Goal: Find specific page/section: Find specific page/section

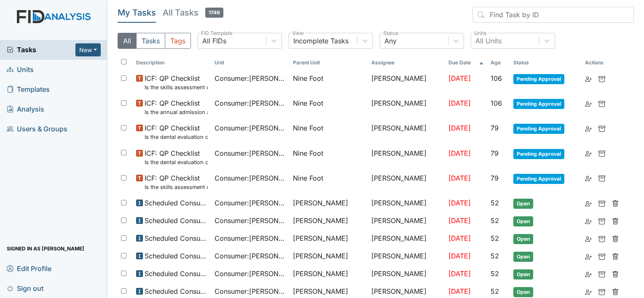
click at [51, 69] on link "Units" at bounding box center [53, 70] width 107 height 20
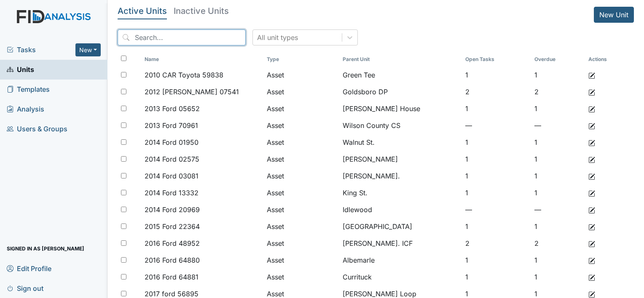
click at [162, 40] on input "search" at bounding box center [182, 37] width 128 height 16
type input "i"
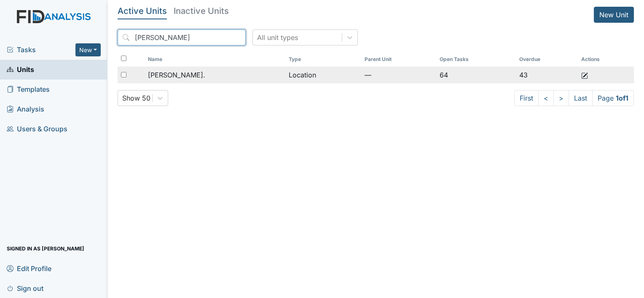
type input "william"
click at [226, 77] on div "[PERSON_NAME]." at bounding box center [215, 75] width 134 height 10
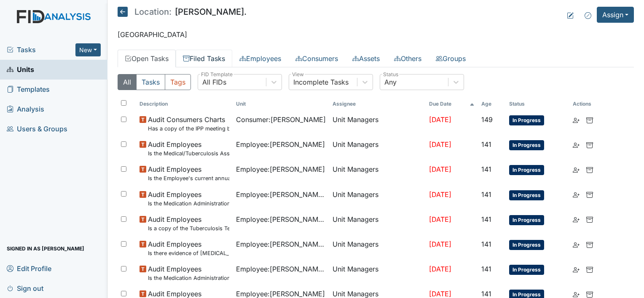
click at [207, 58] on link "Filed Tasks" at bounding box center [204, 59] width 56 height 18
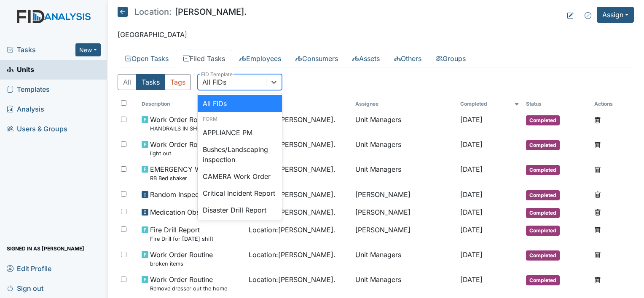
click at [217, 86] on div "All FIDs" at bounding box center [214, 82] width 24 height 10
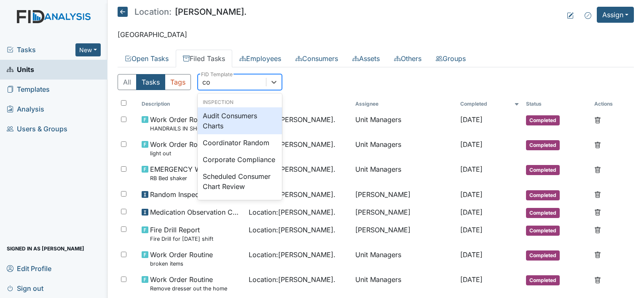
type input "coo"
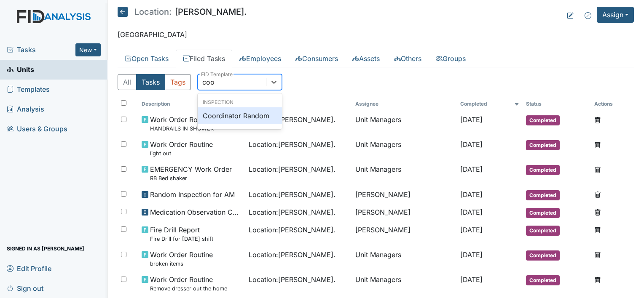
click at [239, 114] on div "Coordinator Random" at bounding box center [240, 115] width 84 height 17
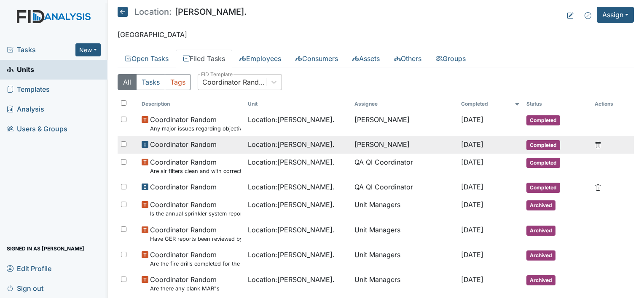
click at [198, 145] on span "Coordinator Random" at bounding box center [183, 144] width 67 height 10
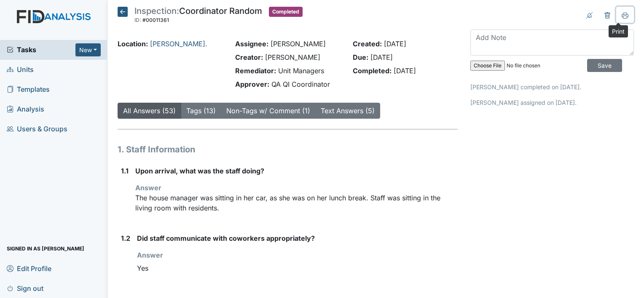
click at [623, 16] on icon at bounding box center [625, 17] width 4 height 3
click at [200, 113] on link "Tags (13)" at bounding box center [200, 111] width 29 height 8
click at [303, 166] on strong "Upon arrival, what was the staff doing?" at bounding box center [296, 171] width 322 height 10
click at [125, 12] on icon at bounding box center [123, 12] width 10 height 10
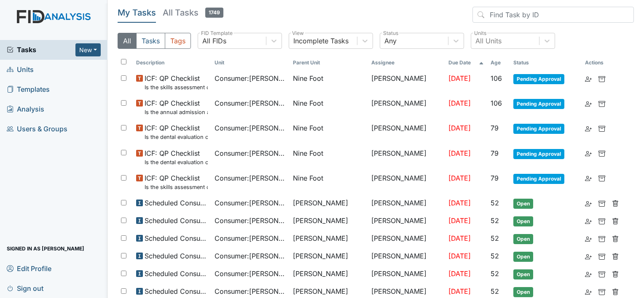
click at [29, 75] on span "Units" at bounding box center [20, 69] width 27 height 13
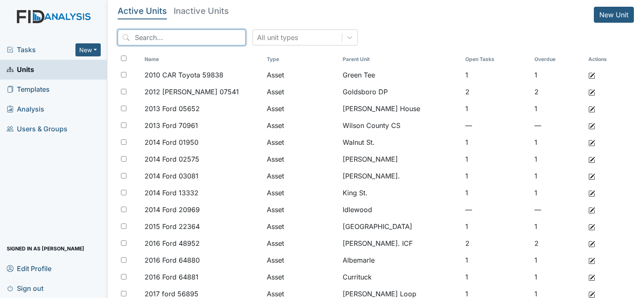
click at [171, 42] on input "search" at bounding box center [182, 37] width 128 height 16
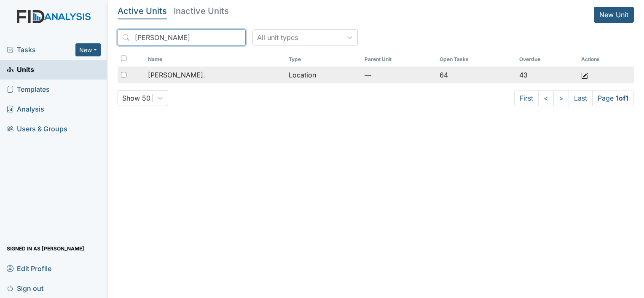
type input "william"
click at [232, 76] on div "[PERSON_NAME]." at bounding box center [215, 75] width 134 height 10
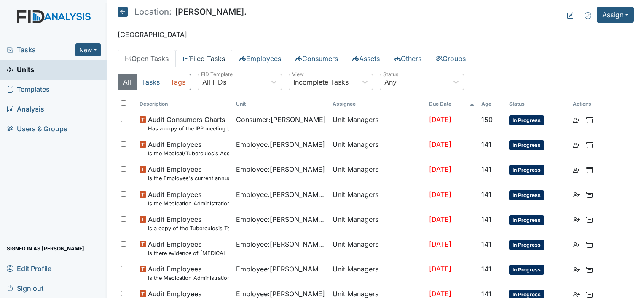
click at [211, 60] on link "Filed Tasks" at bounding box center [204, 59] width 56 height 18
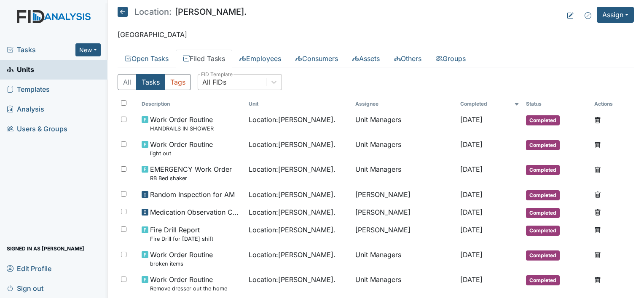
click at [255, 82] on div "All FIDs" at bounding box center [232, 82] width 68 height 15
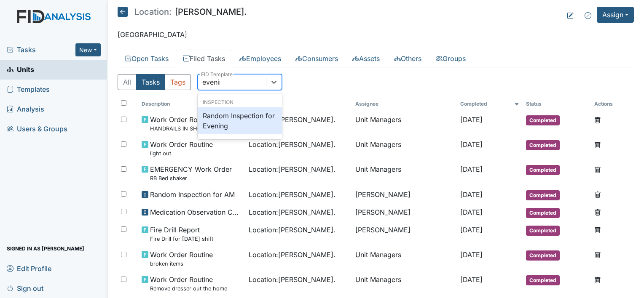
type input "evening"
click at [257, 114] on div "Random Inspection for Evening" at bounding box center [240, 120] width 84 height 27
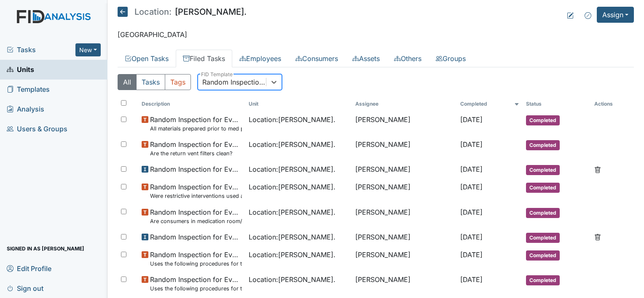
click at [121, 11] on icon at bounding box center [123, 12] width 10 height 10
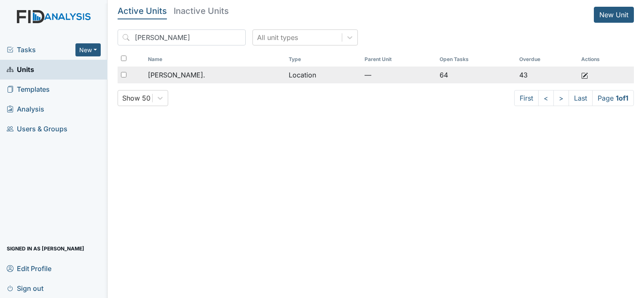
click at [163, 77] on span "[PERSON_NAME]." at bounding box center [176, 75] width 57 height 10
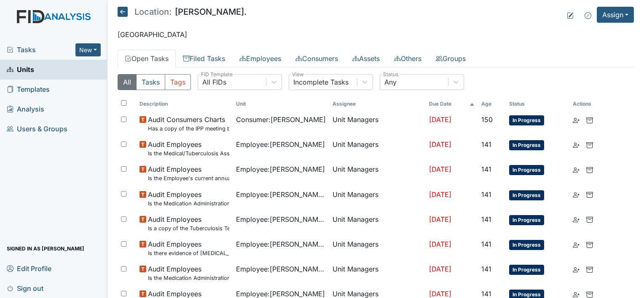
click at [5, 292] on link "Sign out" at bounding box center [53, 289] width 107 height 20
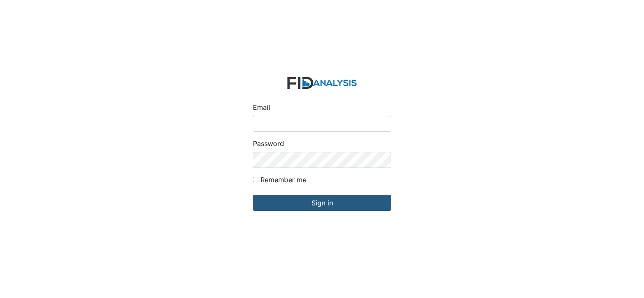
type input "[EMAIL_ADDRESS][DOMAIN_NAME]"
click at [2, 292] on div "Email bdunn@lifeincorporated.com Password Remember me Sign in" at bounding box center [322, 149] width 644 height 298
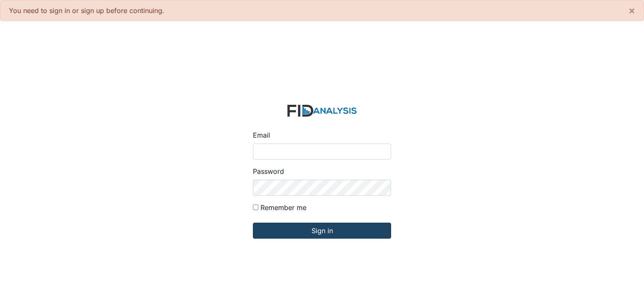
type input "[EMAIL_ADDRESS][DOMAIN_NAME]"
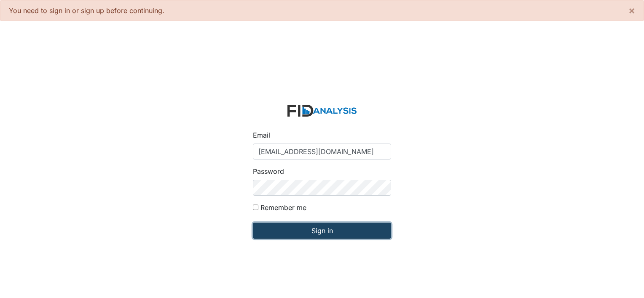
click at [330, 224] on input "Sign in" at bounding box center [322, 231] width 138 height 16
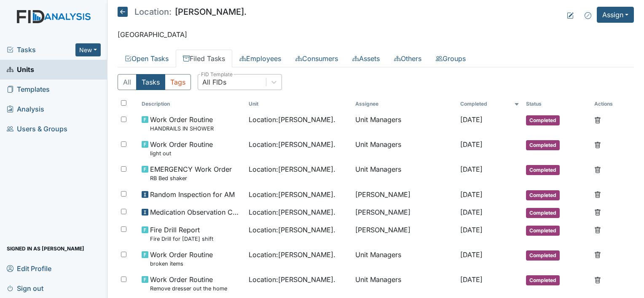
click at [231, 79] on div "All FIDs" at bounding box center [232, 82] width 68 height 15
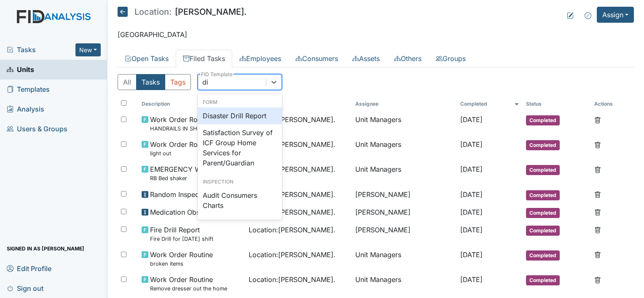
type input "dis"
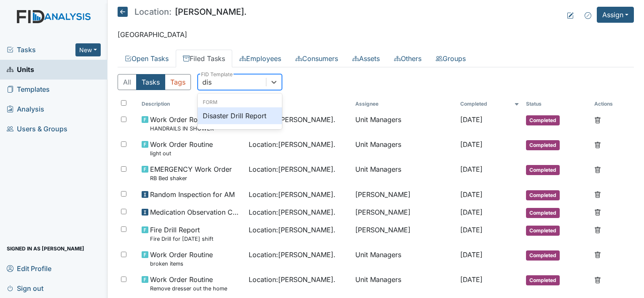
click at [249, 112] on div "Disaster Drill Report" at bounding box center [240, 115] width 84 height 17
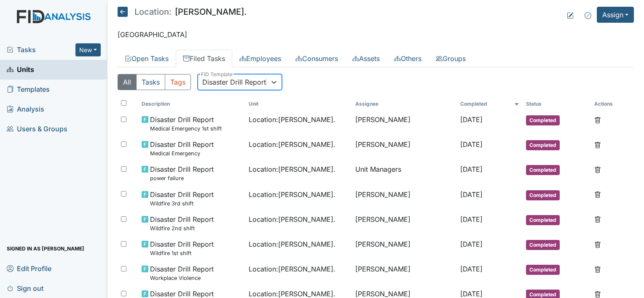
click at [224, 83] on div "Disaster Drill Report" at bounding box center [234, 82] width 64 height 10
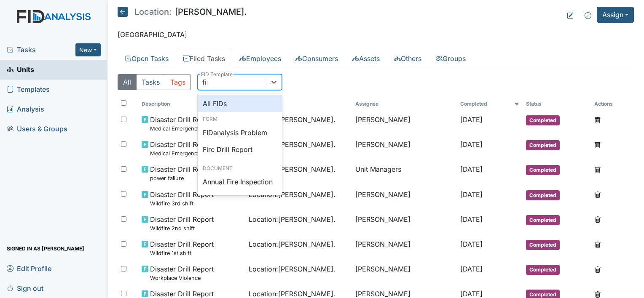
type input "fire"
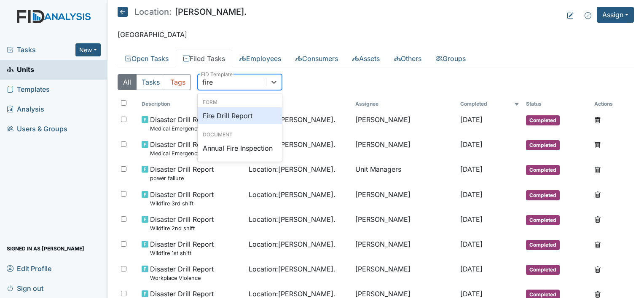
click at [245, 120] on div "Fire Drill Report" at bounding box center [240, 115] width 84 height 17
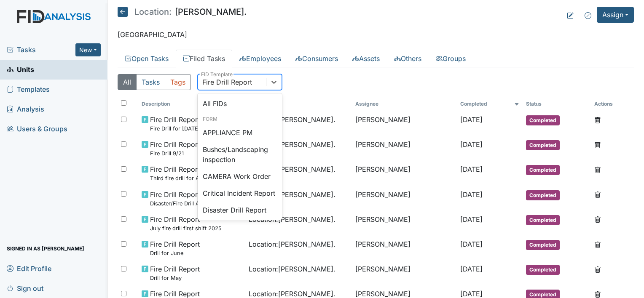
click at [249, 82] on div "Fire Drill Report" at bounding box center [227, 82] width 50 height 10
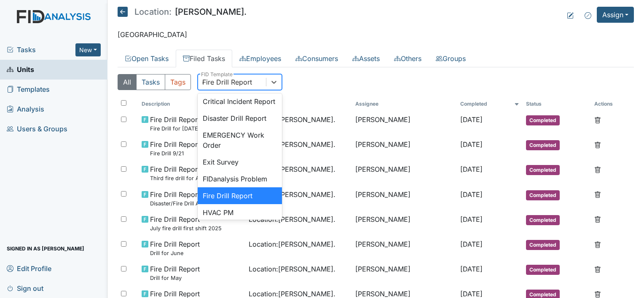
type input "di"
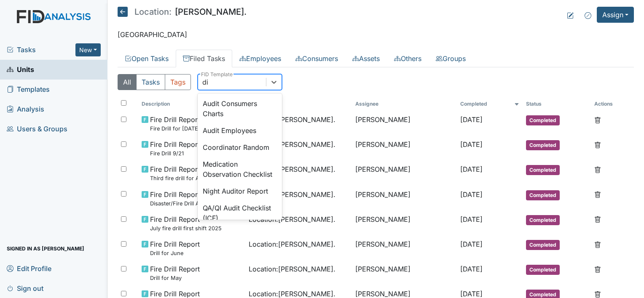
scroll to position [0, 0]
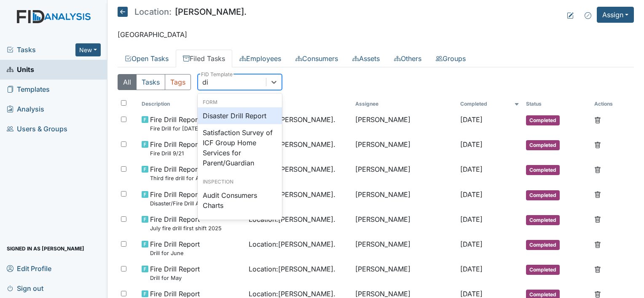
click at [250, 115] on div "Disaster Drill Report" at bounding box center [240, 115] width 84 height 17
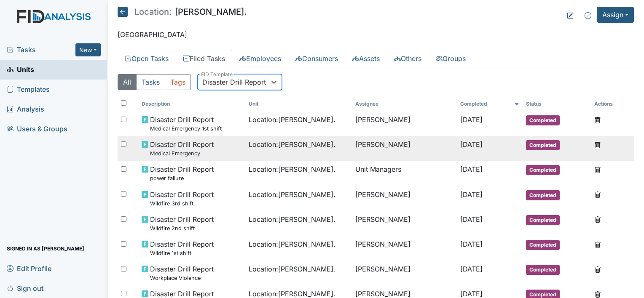
click at [258, 155] on td "Location : [PERSON_NAME]." at bounding box center [298, 148] width 107 height 25
